Goal: Task Accomplishment & Management: Manage account settings

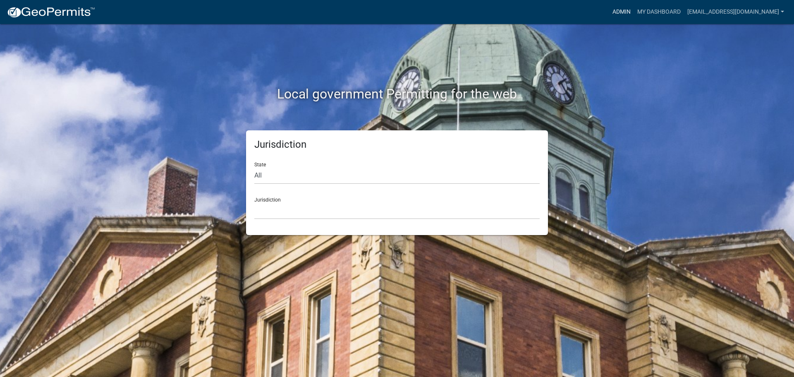
click at [621, 7] on link "Admin" at bounding box center [621, 12] width 25 height 16
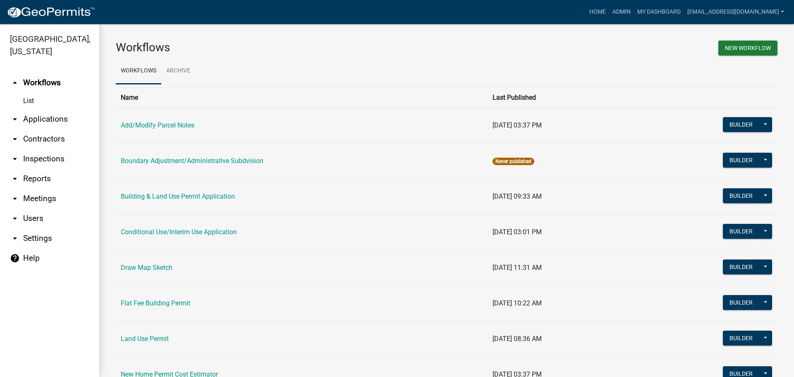
click at [41, 118] on link "arrow_drop_down Applications" at bounding box center [49, 119] width 99 height 20
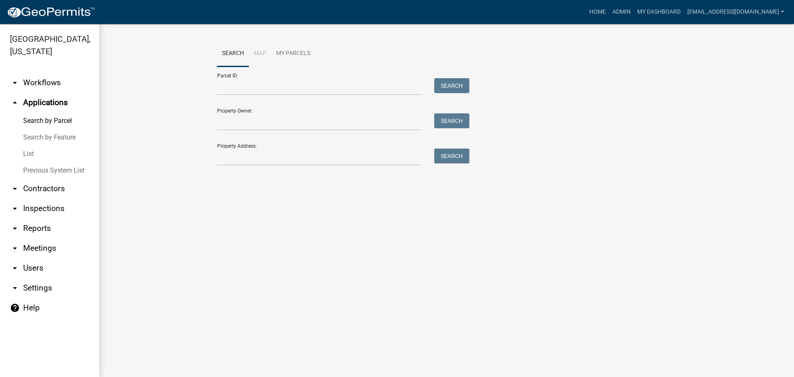
click at [29, 154] on link "List" at bounding box center [49, 154] width 99 height 17
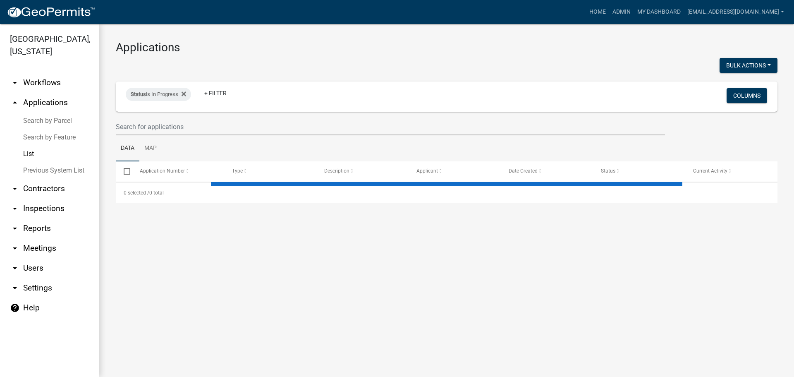
select select "2: 50"
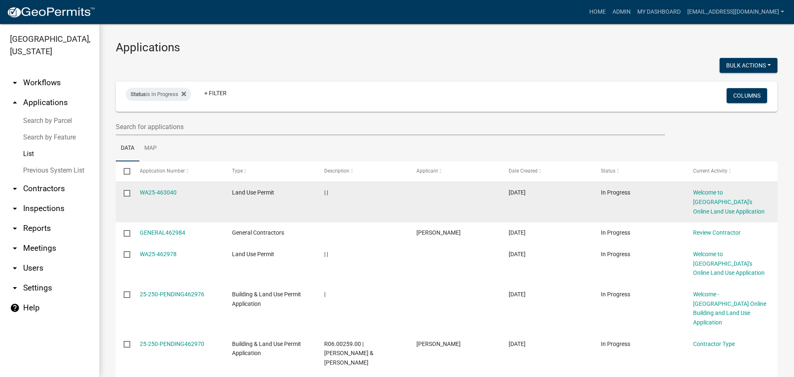
click at [127, 193] on input "checkbox" at bounding box center [126, 192] width 5 height 5
checkbox input "true"
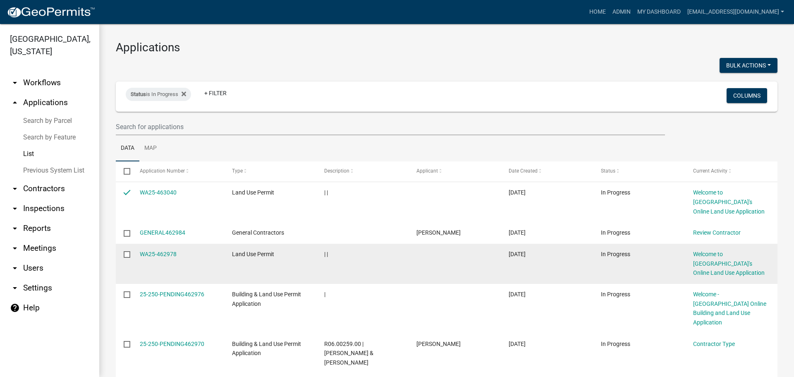
click at [127, 254] on input "checkbox" at bounding box center [126, 253] width 5 height 5
checkbox input "true"
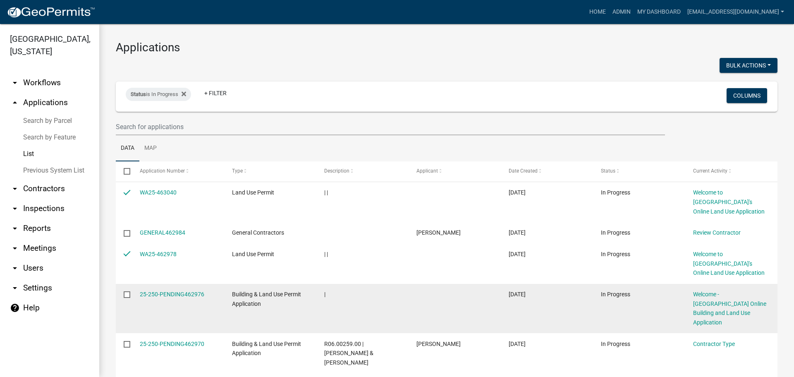
click at [126, 293] on input "checkbox" at bounding box center [126, 293] width 5 height 5
checkbox input "true"
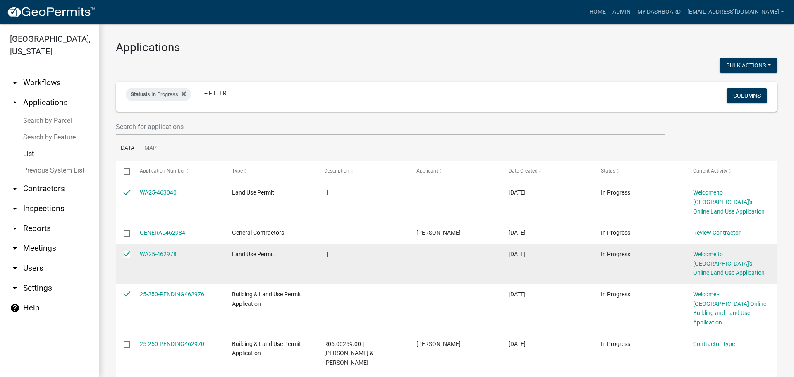
scroll to position [83, 0]
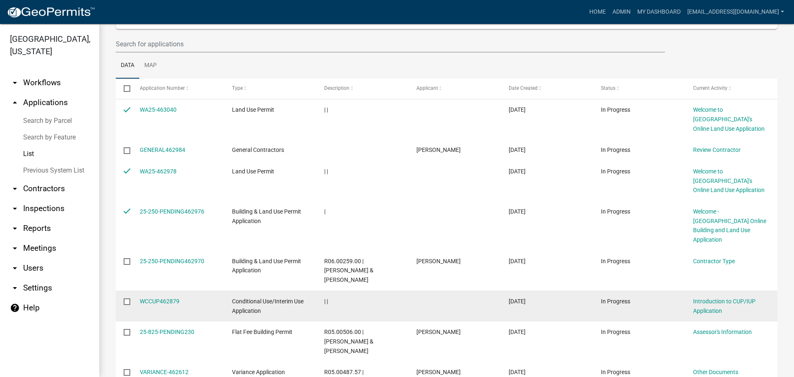
click at [125, 298] on input "checkbox" at bounding box center [126, 300] width 5 height 5
checkbox input "true"
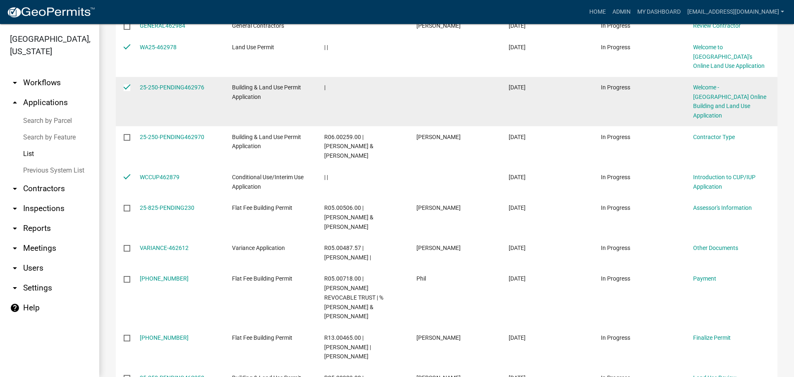
scroll to position [0, 0]
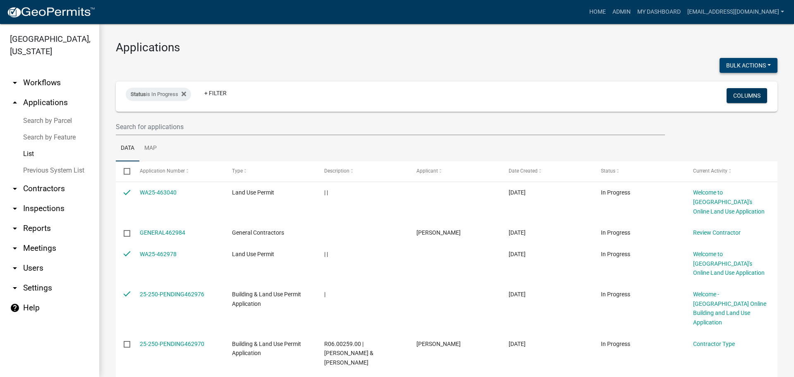
click at [758, 59] on button "Bulk Actions" at bounding box center [749, 65] width 58 height 15
click at [740, 86] on button "Void" at bounding box center [745, 87] width 66 height 20
checkbox input "false"
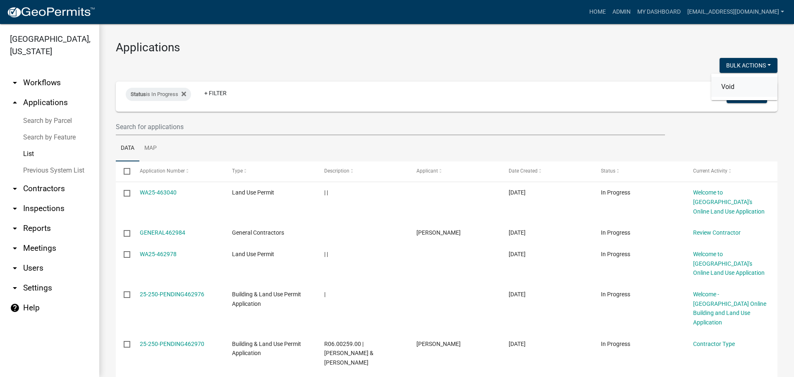
checkbox input "false"
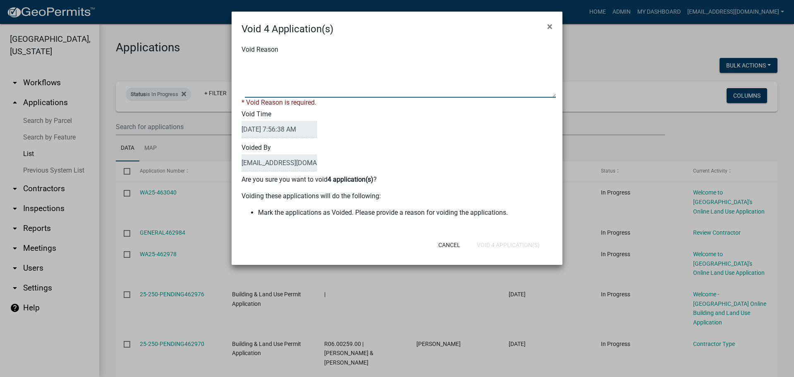
click at [418, 72] on textarea "Void Reason" at bounding box center [400, 76] width 311 height 41
type textarea "Application Abandoned"
click at [523, 245] on div "Cancel Void 4 Application(s)" at bounding box center [451, 245] width 204 height 22
